Goal: Find specific page/section: Find specific page/section

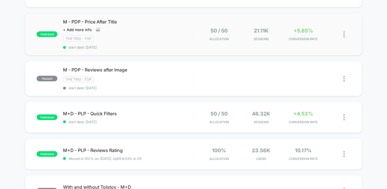
scroll to position [119, 0]
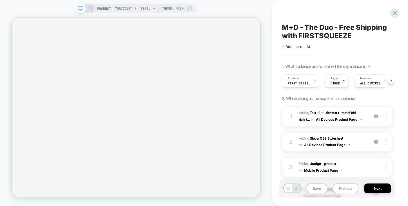
scroll to position [0, 0]
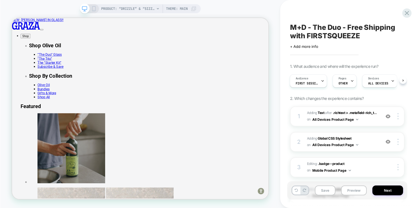
scroll to position [0, 0]
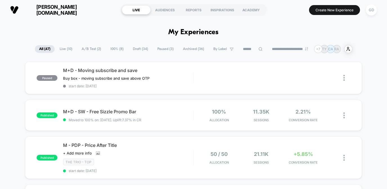
scroll to position [119, 0]
